Goal: Find specific page/section: Find specific page/section

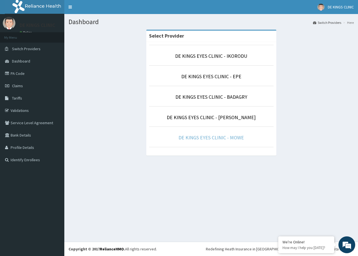
click at [216, 139] on link "DE KINGS EYES CLINIC - MOWE" at bounding box center [212, 137] width 66 height 6
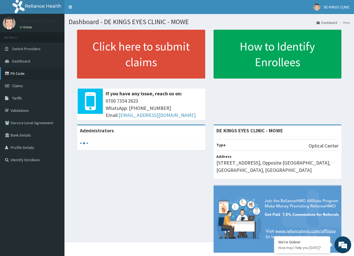
click at [20, 73] on link "PA Code" at bounding box center [32, 73] width 64 height 12
